Goal: Task Accomplishment & Management: Manage account settings

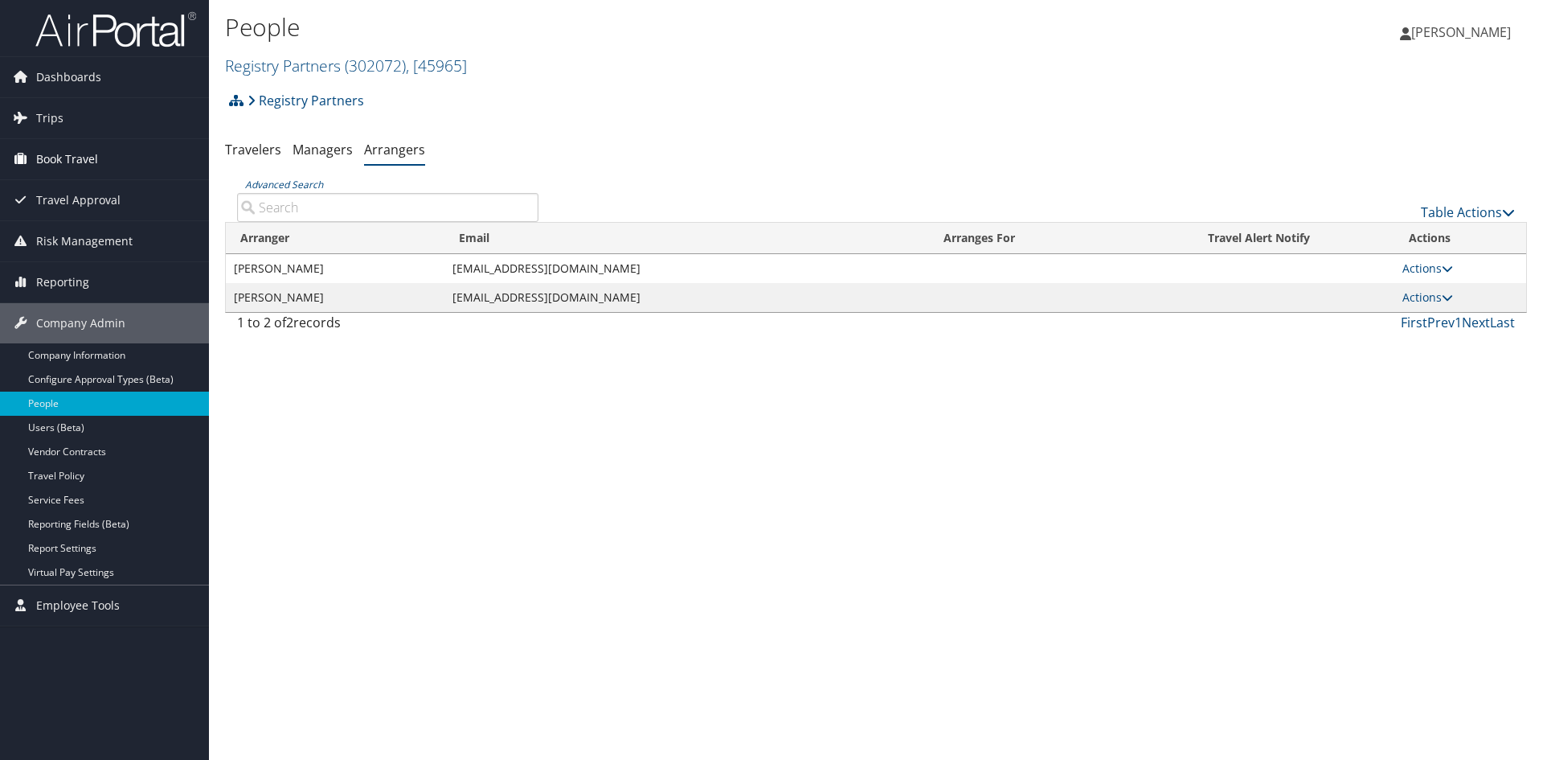
click at [65, 152] on span "Book Travel" at bounding box center [67, 159] width 62 height 40
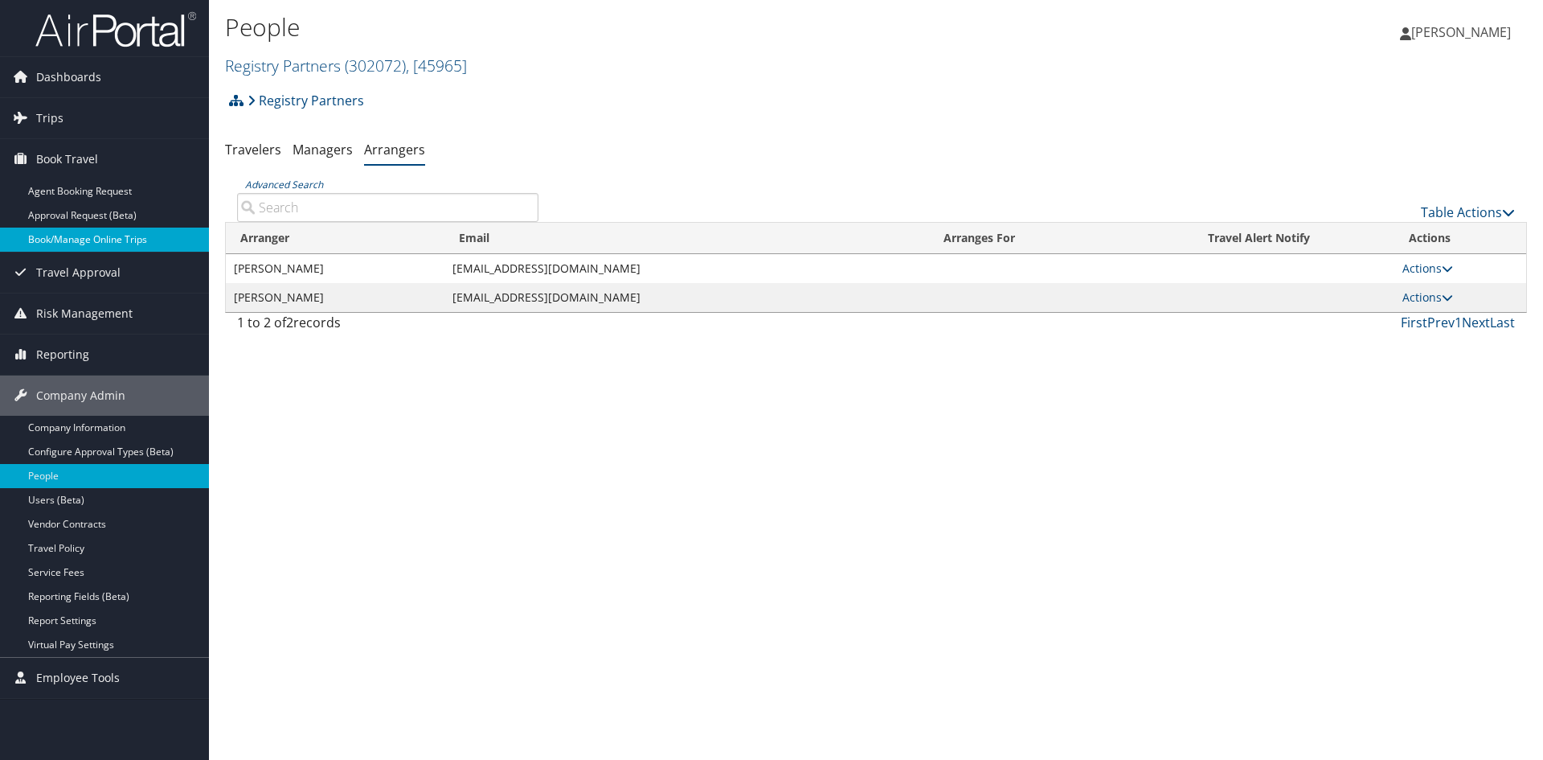
click at [87, 239] on link "Book/Manage Online Trips" at bounding box center [104, 239] width 209 height 24
drag, startPoint x: 1479, startPoint y: 31, endPoint x: 1465, endPoint y: 54, distance: 26.3
click at [1478, 31] on span "[PERSON_NAME]" at bounding box center [1461, 32] width 100 height 18
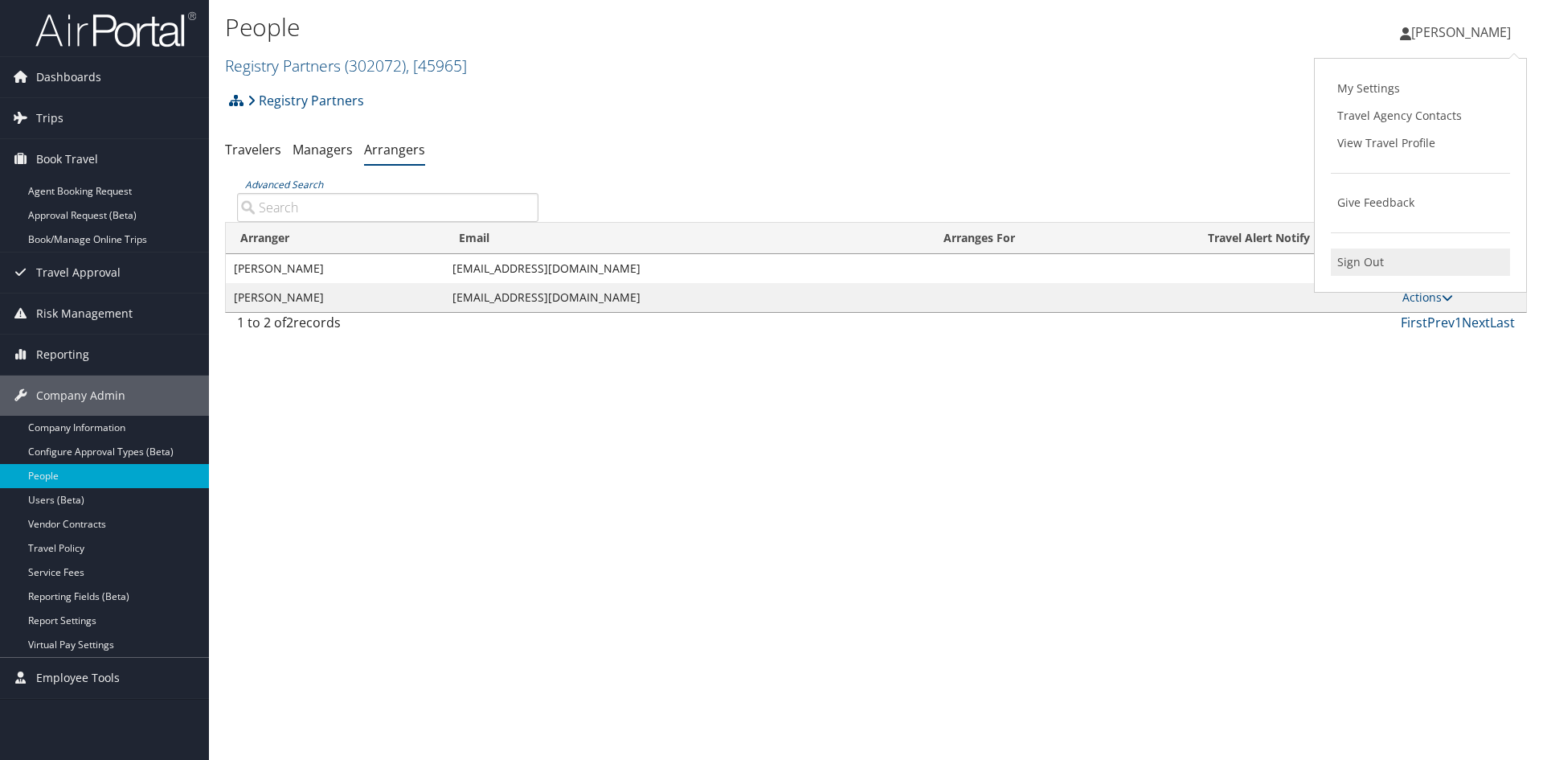
click at [1382, 276] on link "Sign Out" at bounding box center [1420, 261] width 179 height 27
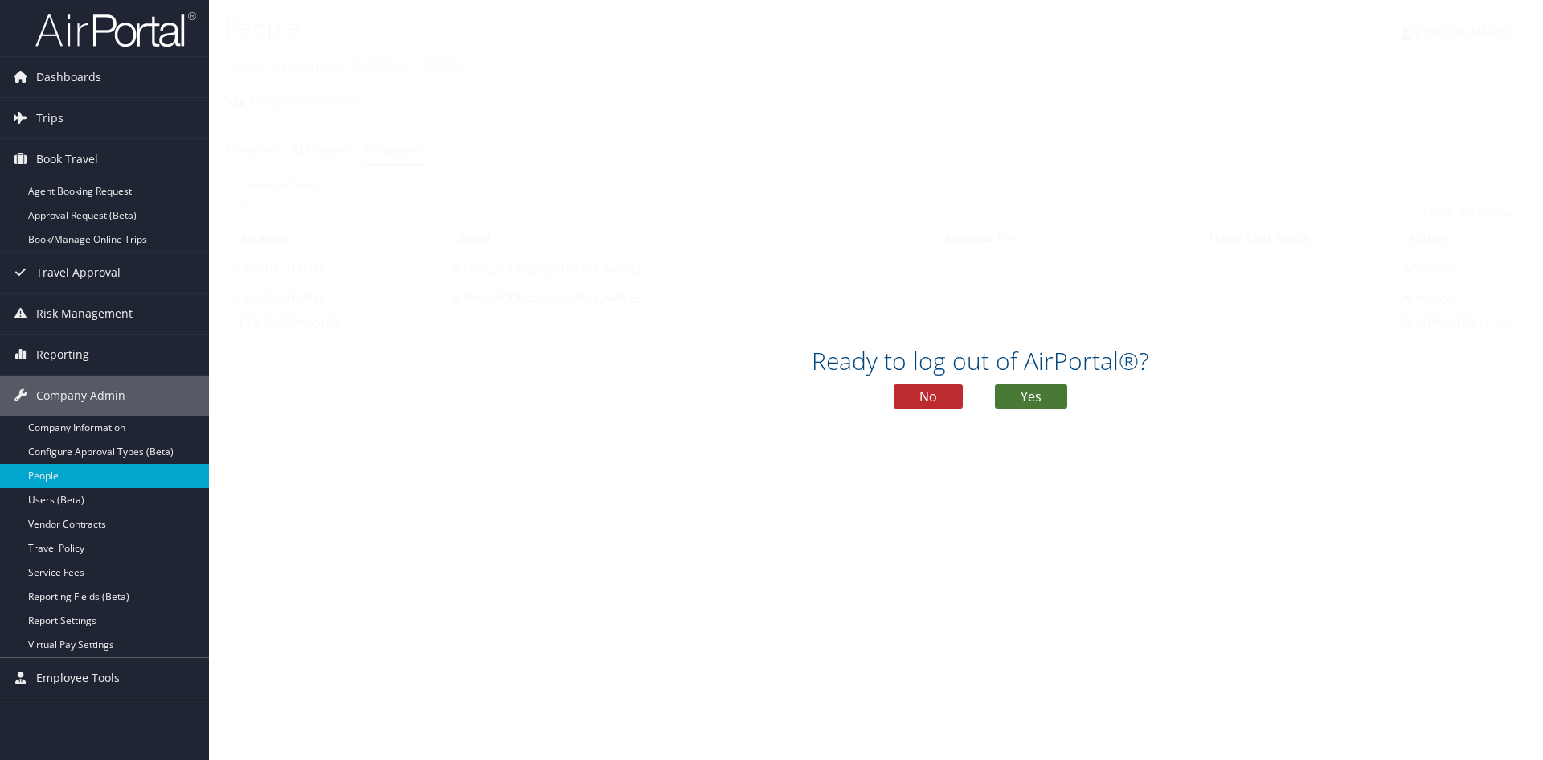
drag, startPoint x: 1037, startPoint y: 399, endPoint x: 1045, endPoint y: 411, distance: 13.8
click at [1038, 396] on button "Yes" at bounding box center [1031, 396] width 72 height 24
